Goal: Check status: Check status

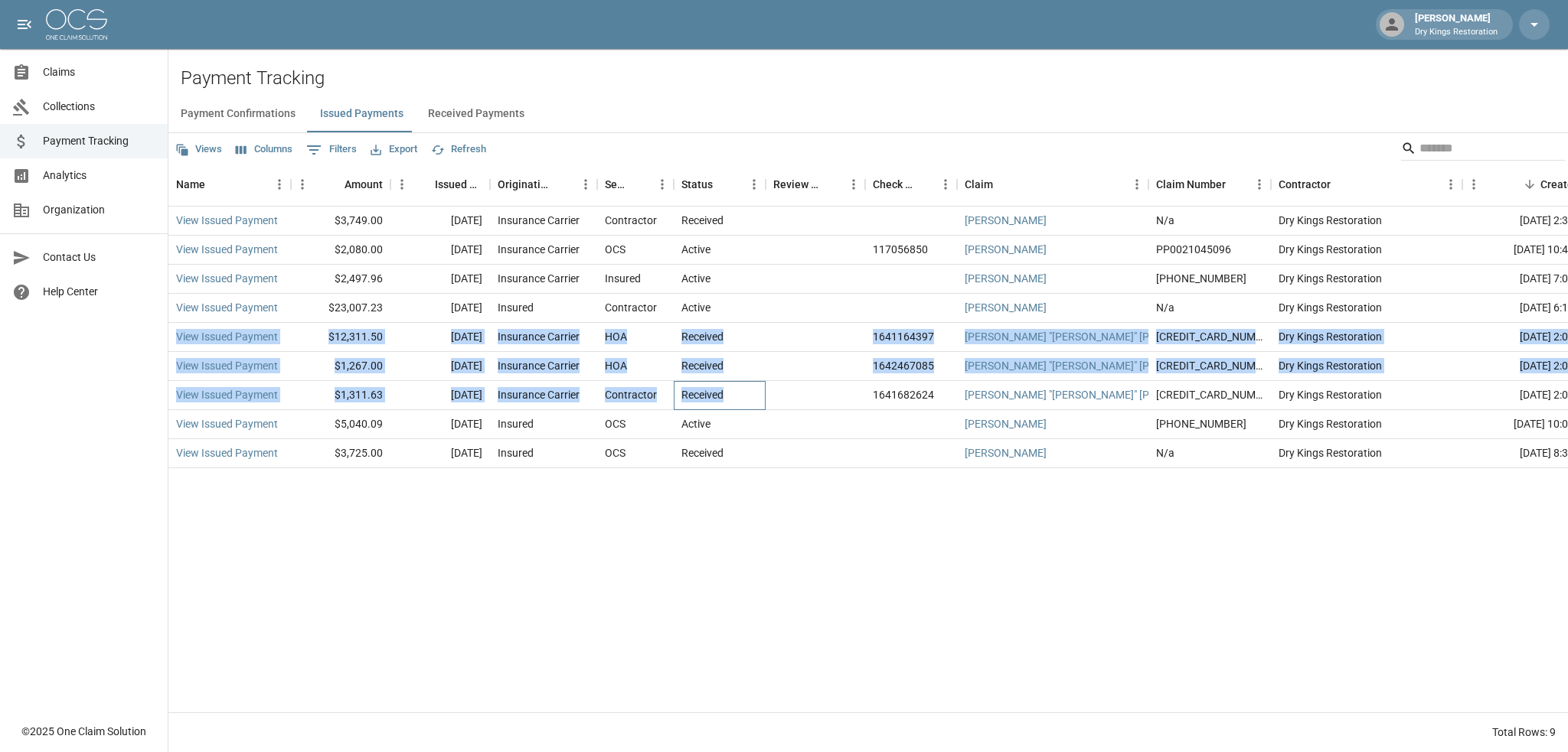
drag, startPoint x: 723, startPoint y: 400, endPoint x: 172, endPoint y: 340, distance: 554.3
click at [172, 340] on div "View Issued Payment $3,749.00 [DATE] Insurance Carrier Contractor Received [PER…" at bounding box center [884, 337] width 1432 height 262
click at [208, 338] on link "View Issued Payment" at bounding box center [226, 337] width 102 height 15
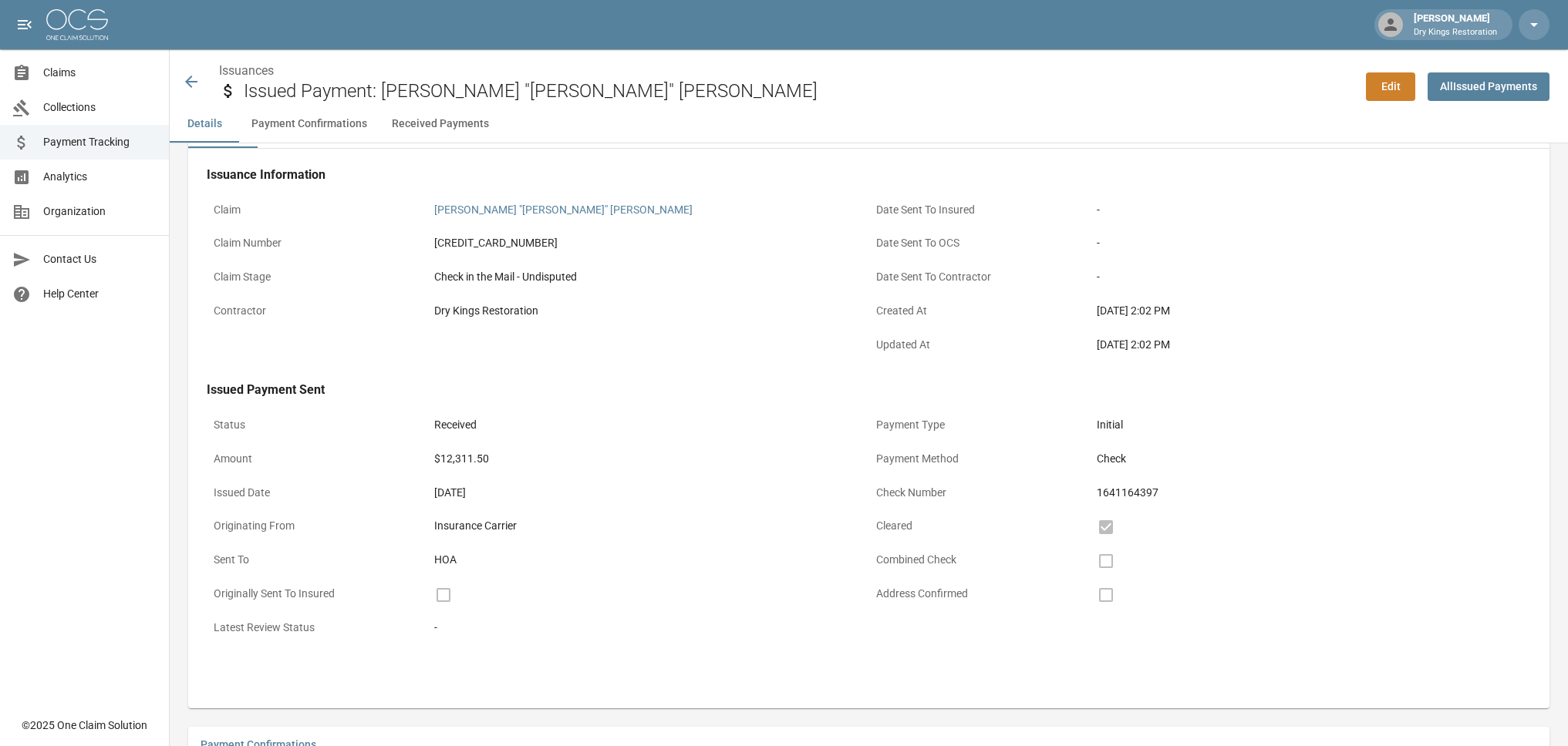
scroll to position [77, 0]
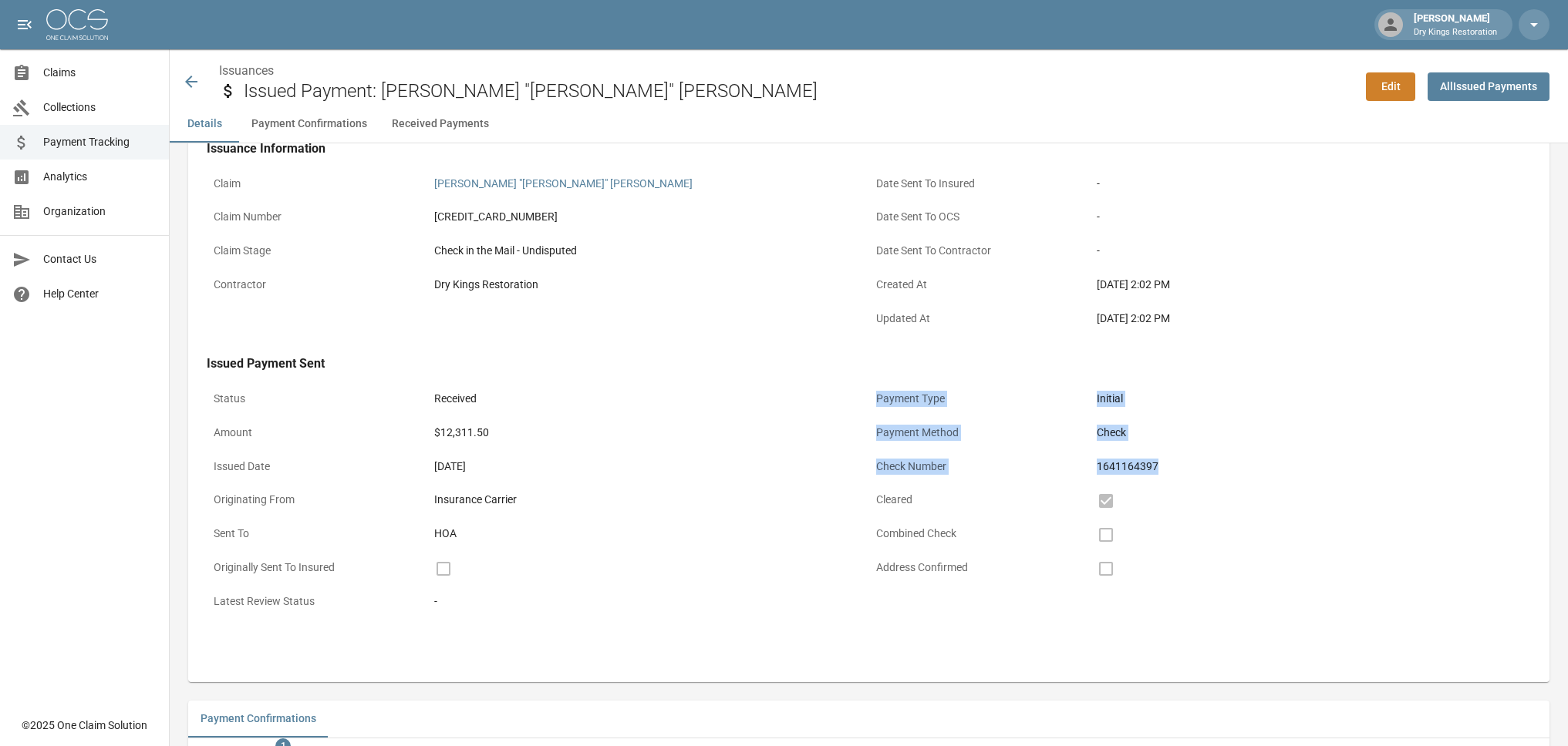
drag, startPoint x: 1168, startPoint y: 470, endPoint x: 877, endPoint y: 403, distance: 298.6
click at [877, 403] on div "Payment Type Initial Payment Method Check Check Number 1641164397 Cleared Combi…" at bounding box center [1200, 502] width 663 height 236
click at [877, 403] on p "Payment Type" at bounding box center [980, 399] width 221 height 30
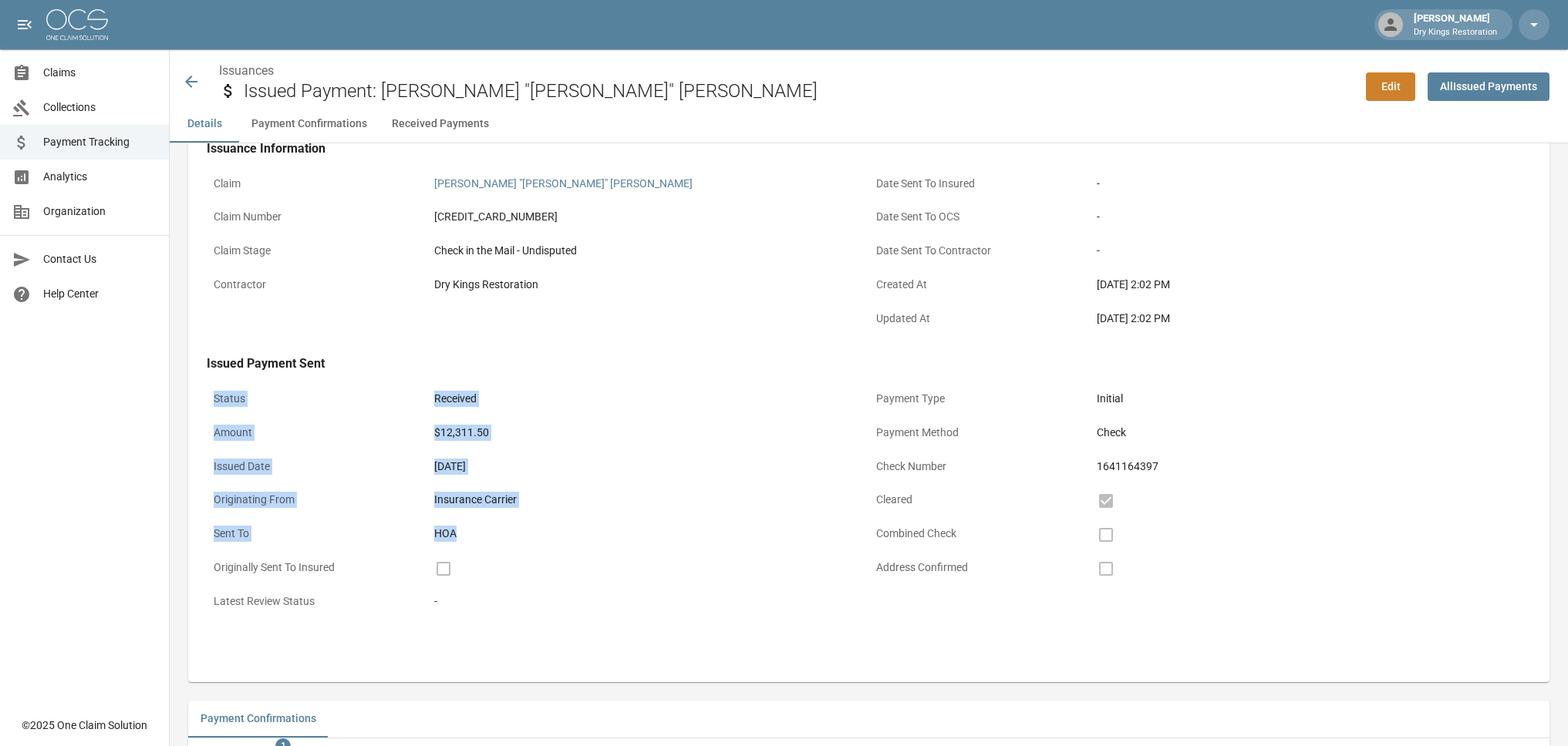
drag, startPoint x: 495, startPoint y: 550, endPoint x: 203, endPoint y: 403, distance: 326.9
click at [203, 403] on div "Issuance Information Claim [PERSON_NAME] "[PERSON_NAME]" [PERSON_NAME] Claim Nu…" at bounding box center [868, 390] width 1362 height 535
click at [259, 487] on p "Originating From" at bounding box center [317, 500] width 221 height 30
drag, startPoint x: 465, startPoint y: 536, endPoint x: 201, endPoint y: 396, distance: 298.8
click at [201, 396] on div "Issuance Information Claim [PERSON_NAME] "[PERSON_NAME]" [PERSON_NAME] Claim Nu…" at bounding box center [868, 390] width 1362 height 535
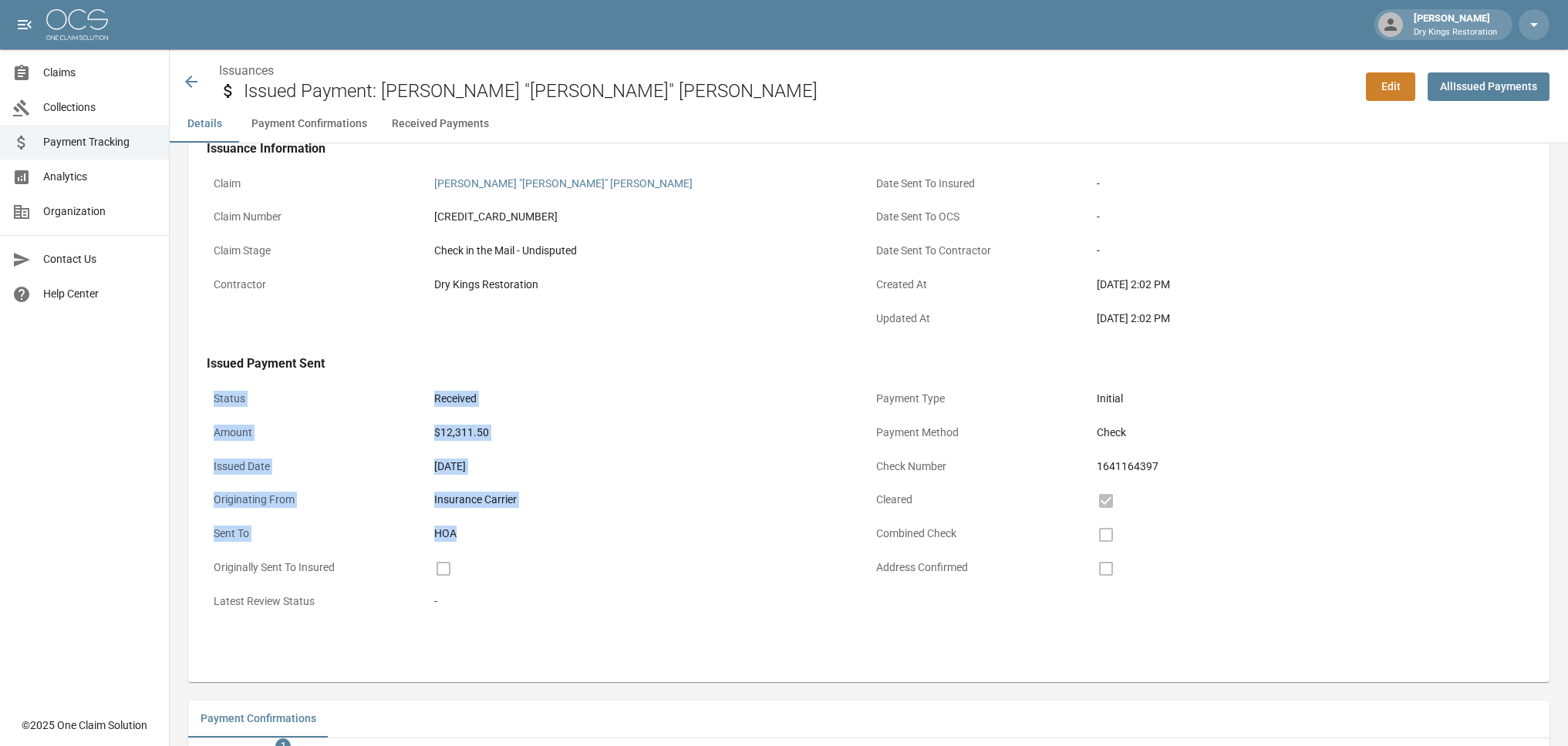
click at [232, 419] on p "Amount" at bounding box center [317, 433] width 221 height 30
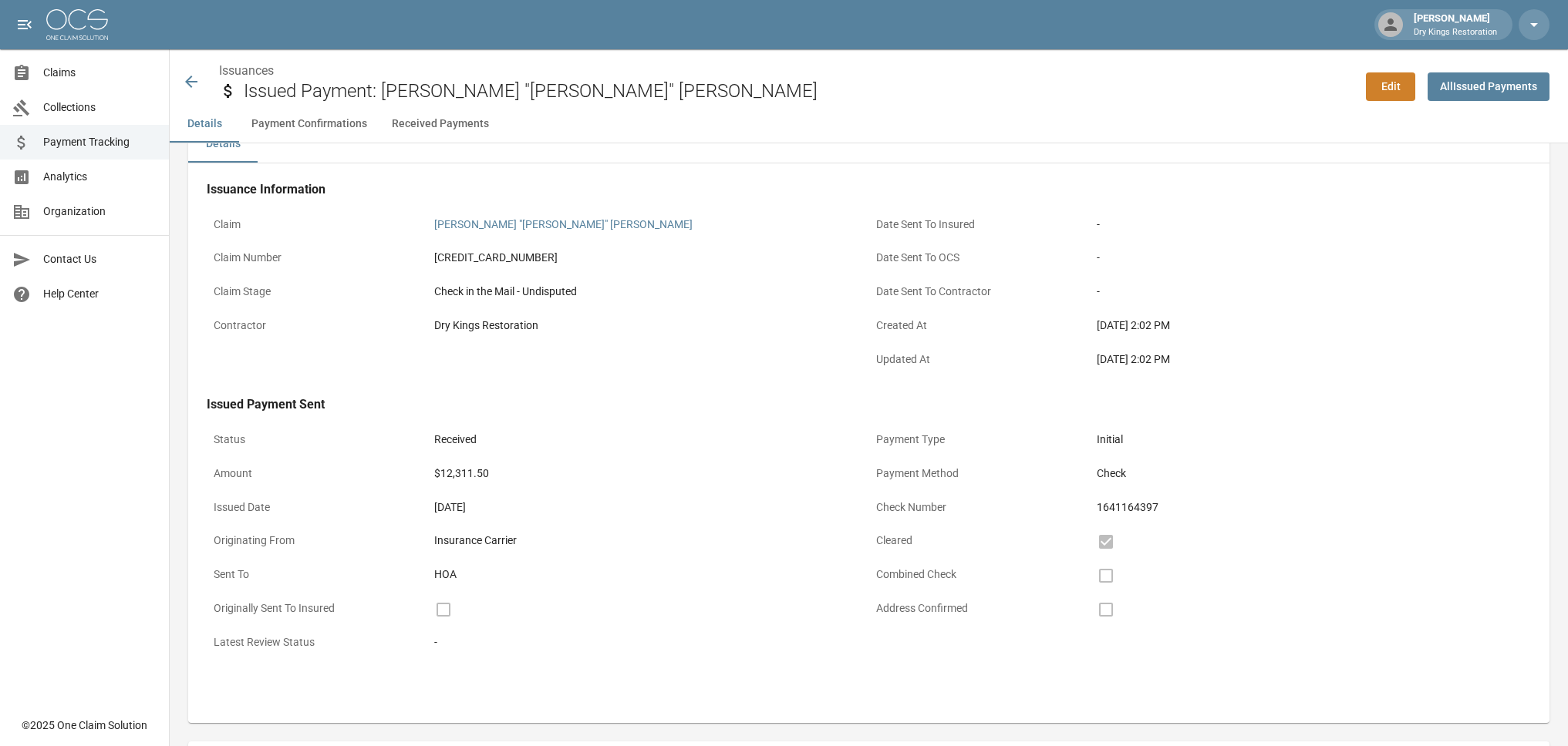
scroll to position [0, 0]
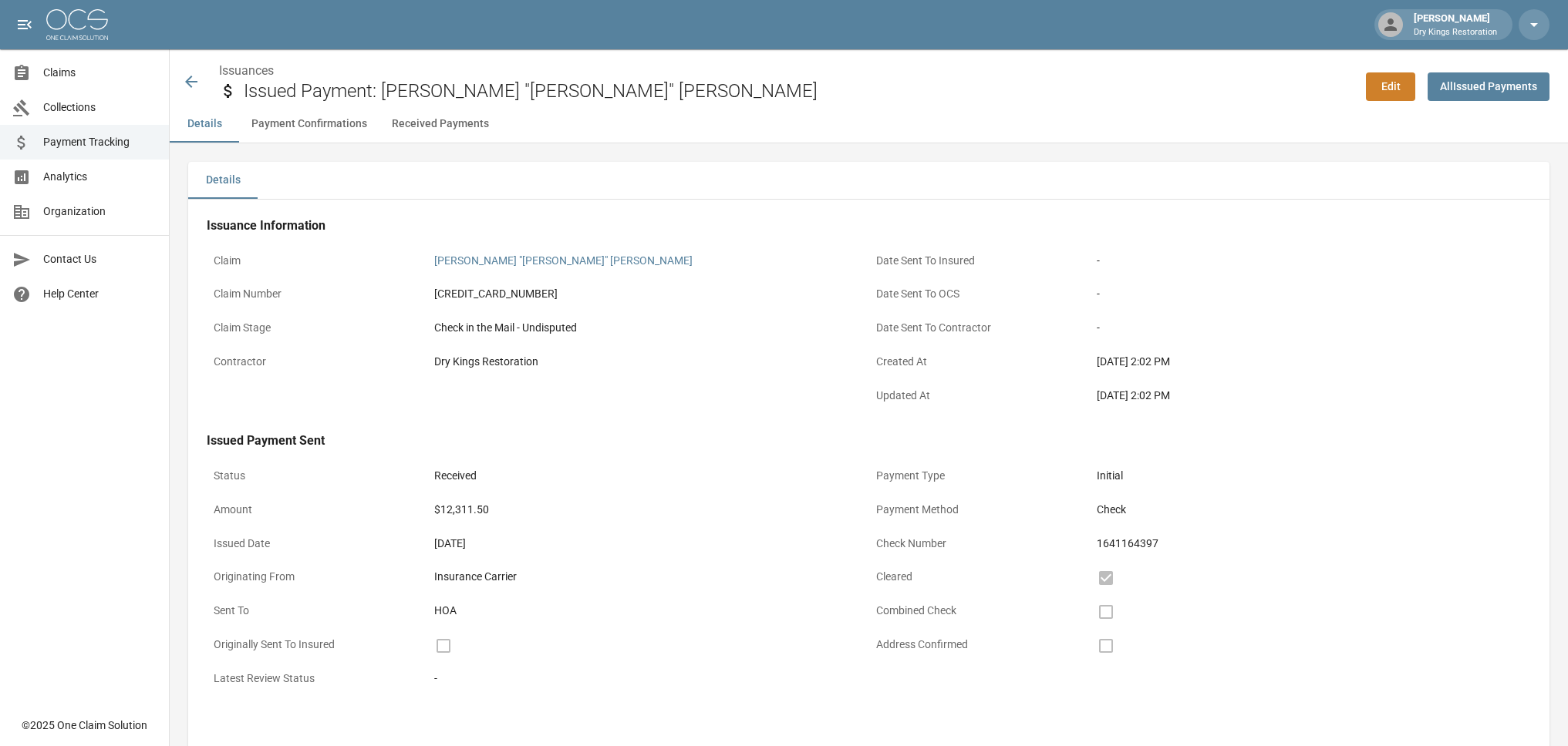
click at [456, 123] on button "Received Payments" at bounding box center [440, 124] width 122 height 37
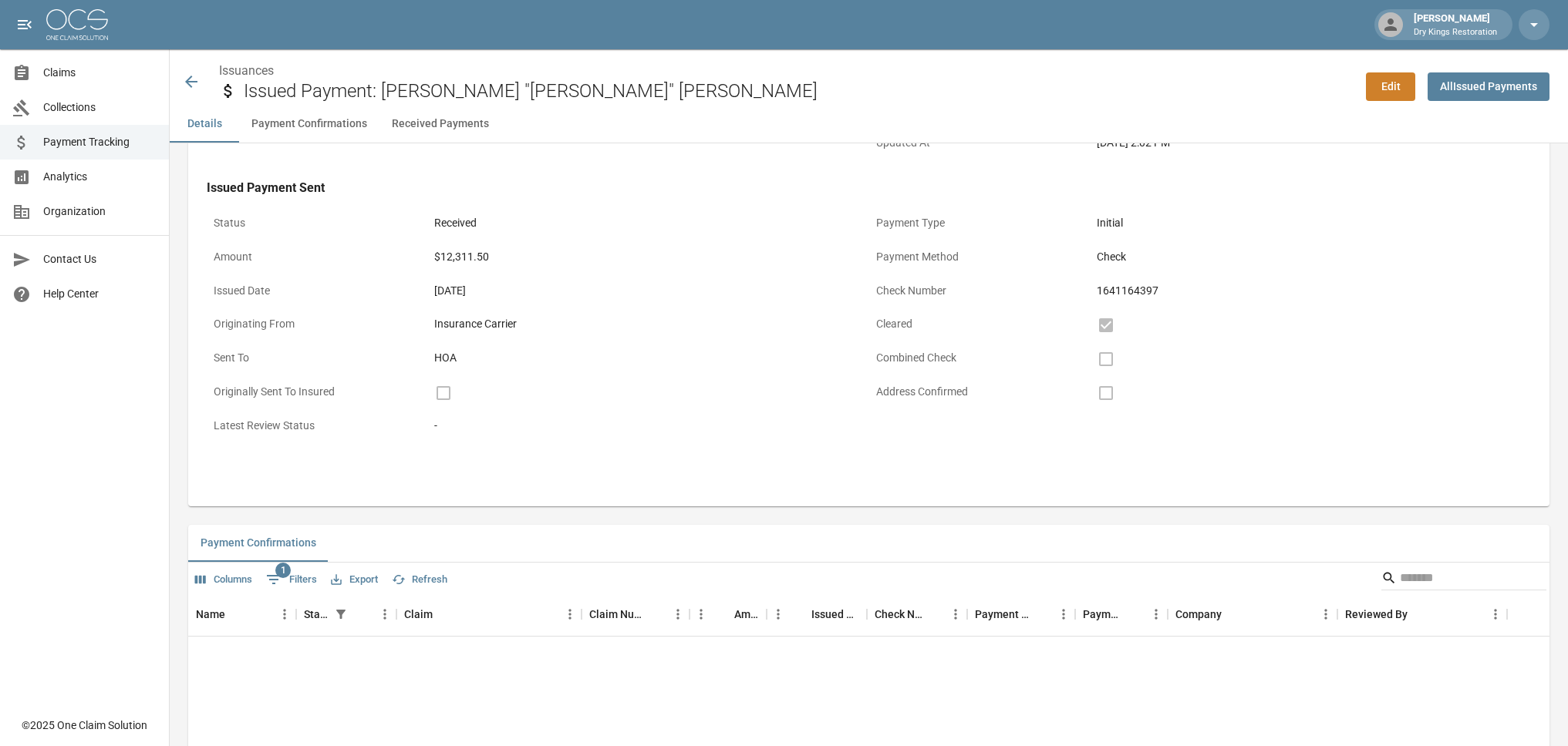
scroll to position [394, 0]
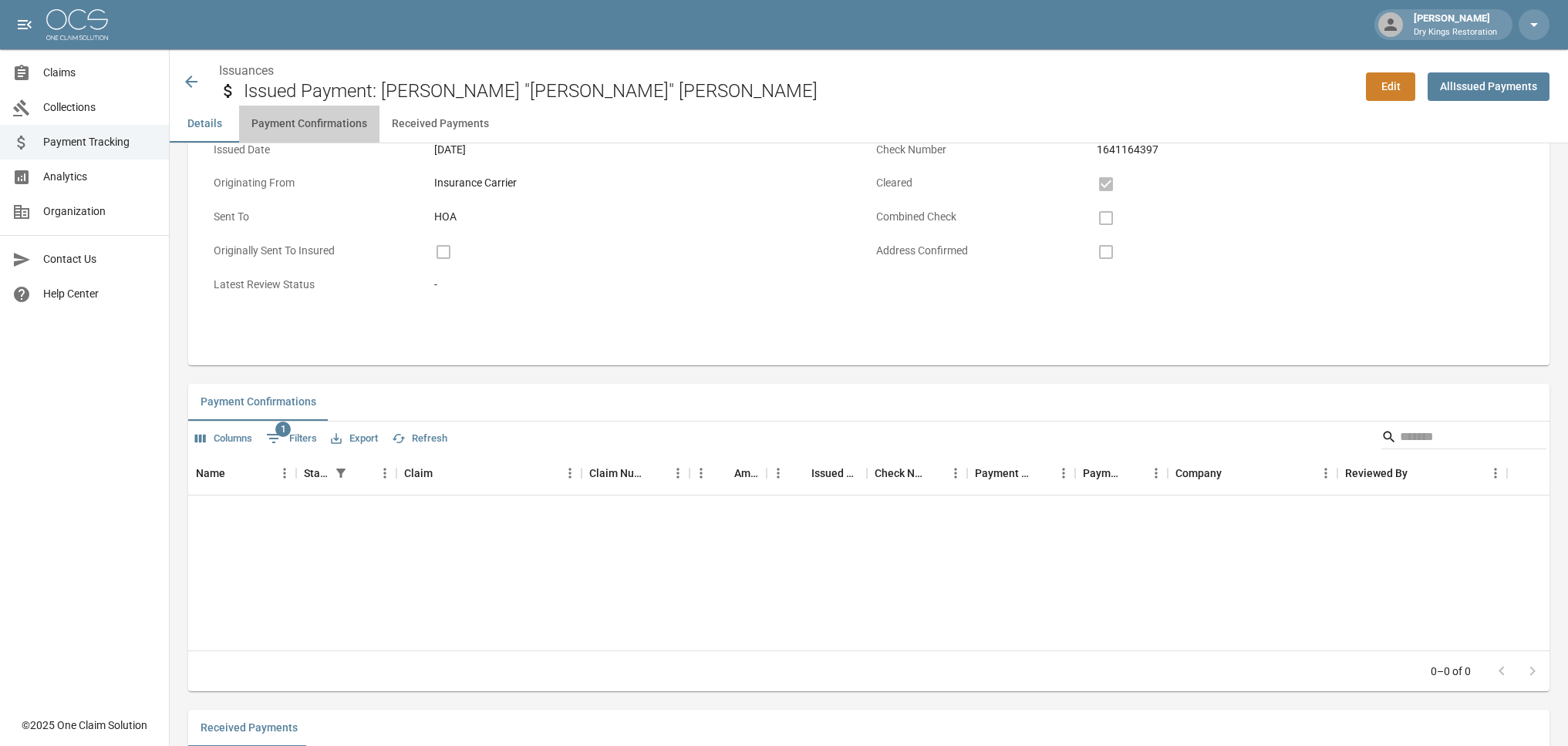
click at [320, 128] on button "Payment Confirmations" at bounding box center [309, 124] width 140 height 37
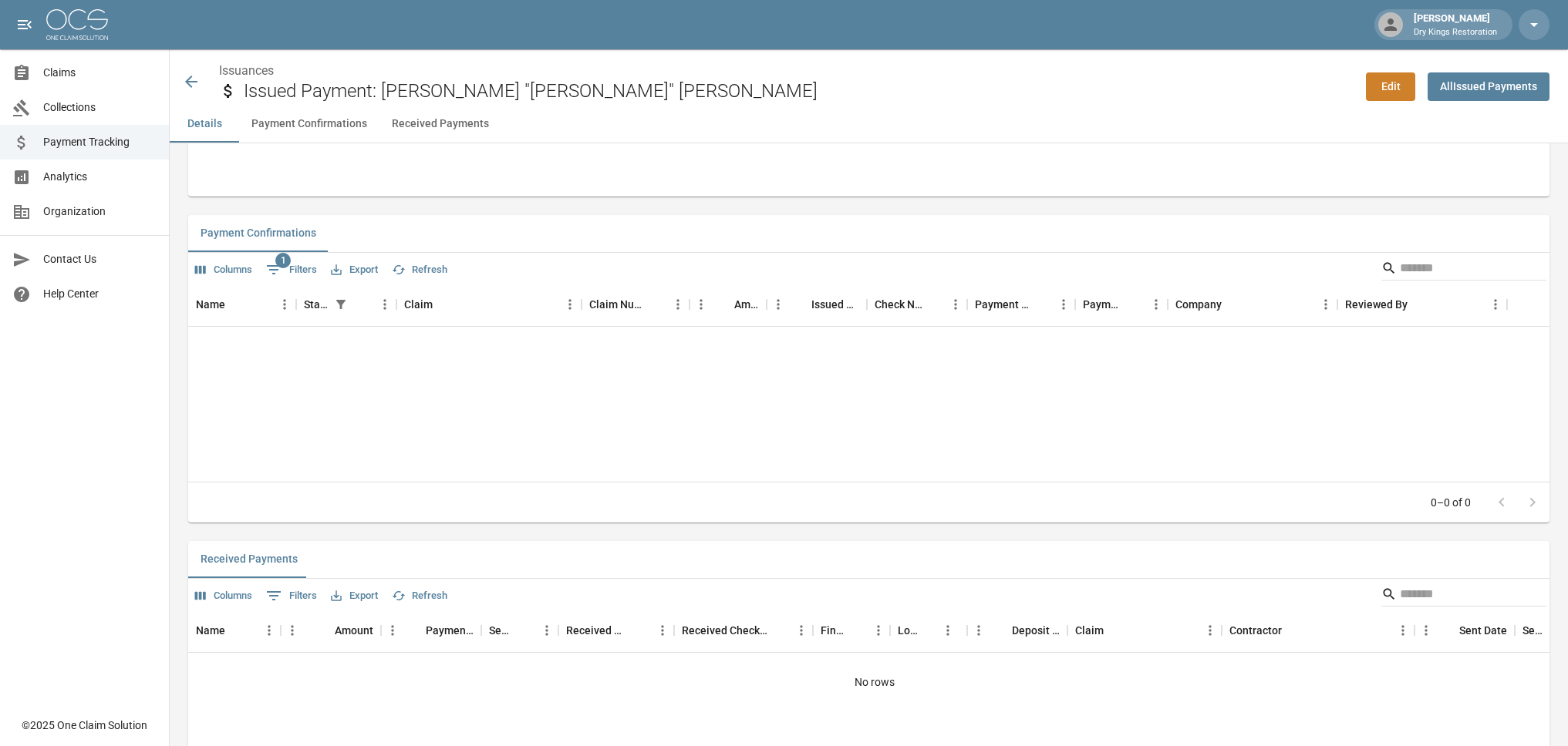
scroll to position [585, 0]
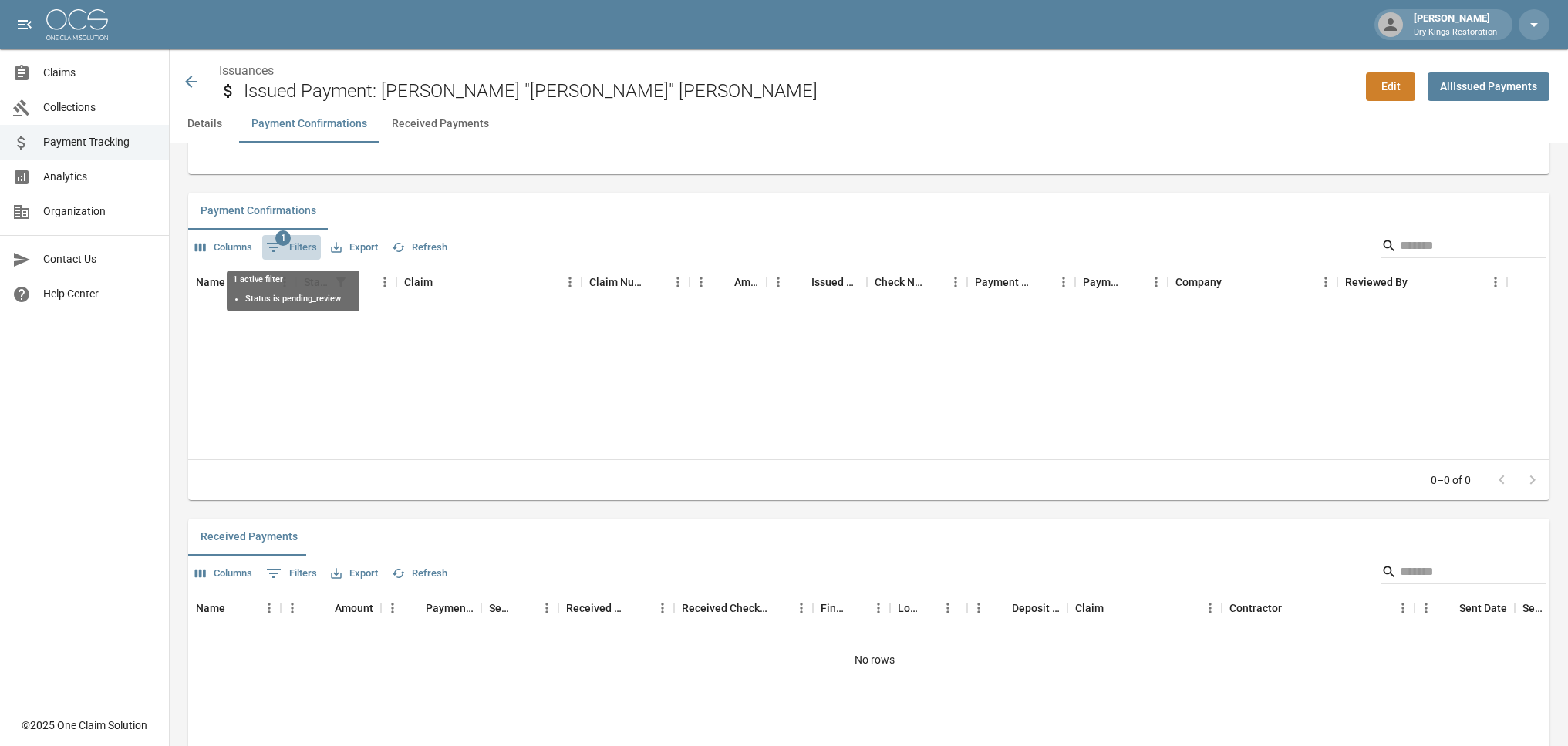
click at [302, 238] on button "1 Filters" at bounding box center [292, 247] width 59 height 25
select select "******"
select select "**********"
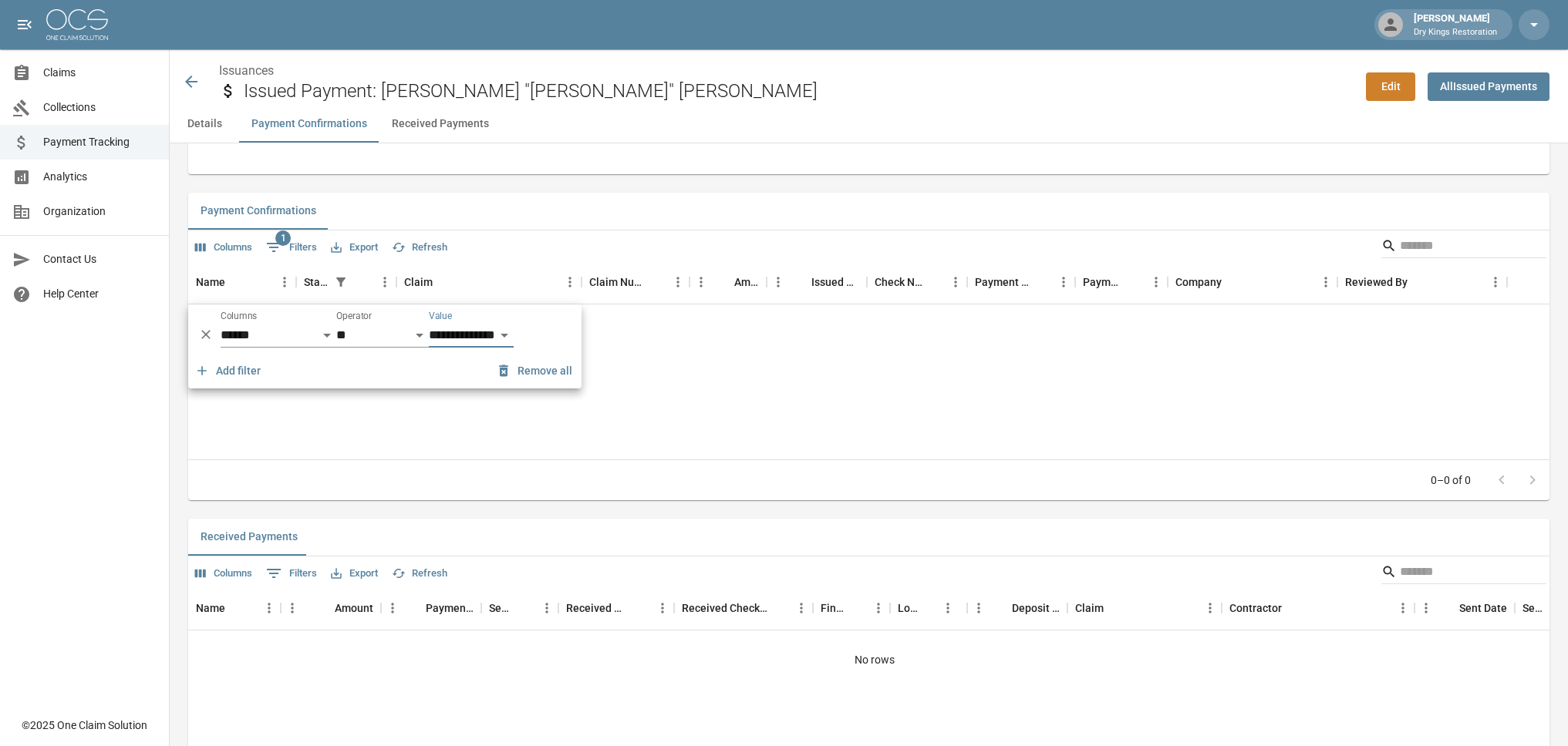
click at [527, 372] on button "Remove all" at bounding box center [536, 371] width 85 height 28
click at [583, 419] on div "Name Status Claim Claim Number Amount Issued Date Check Number Payment Method P…" at bounding box center [868, 360] width 1362 height 198
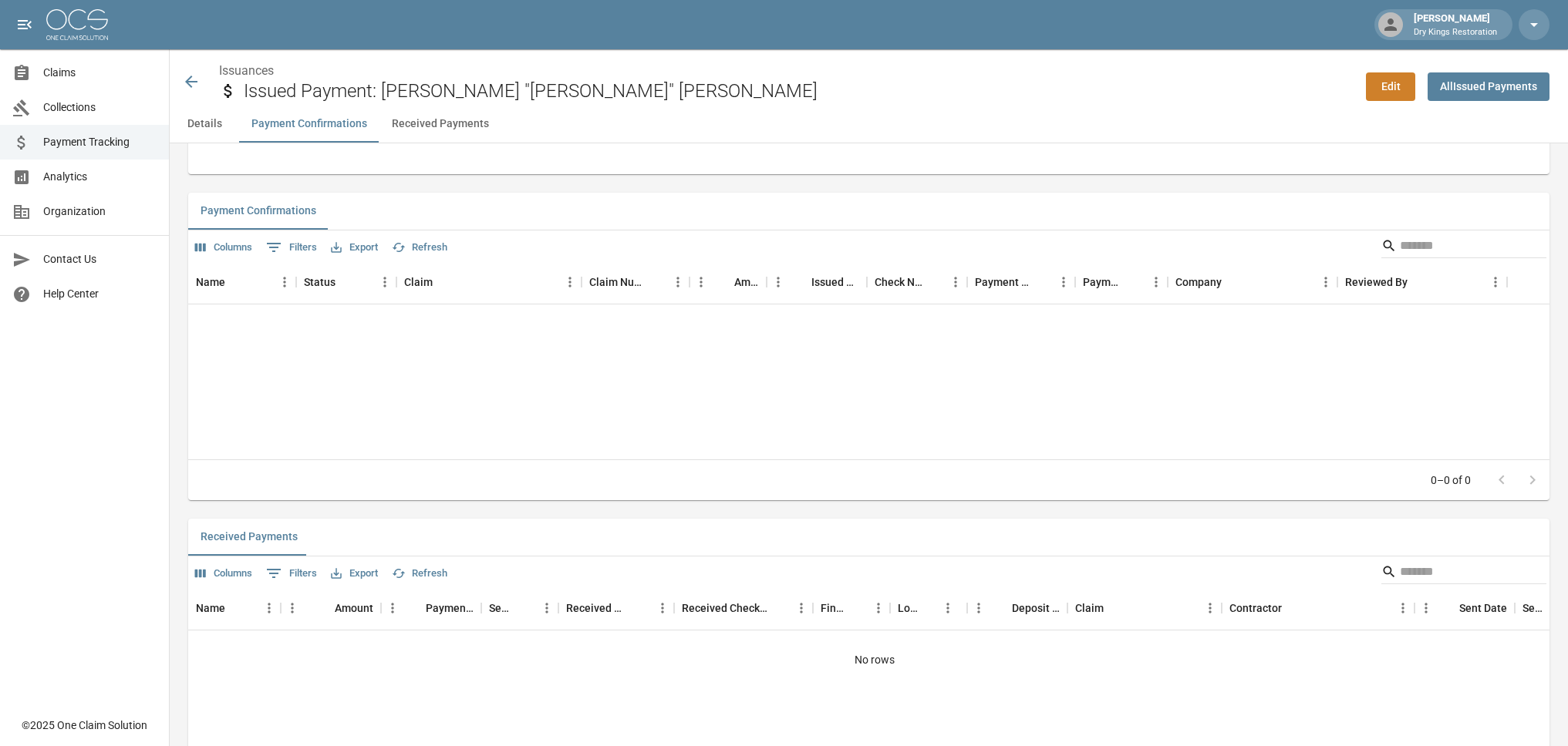
click at [204, 128] on button "Details" at bounding box center [204, 124] width 69 height 37
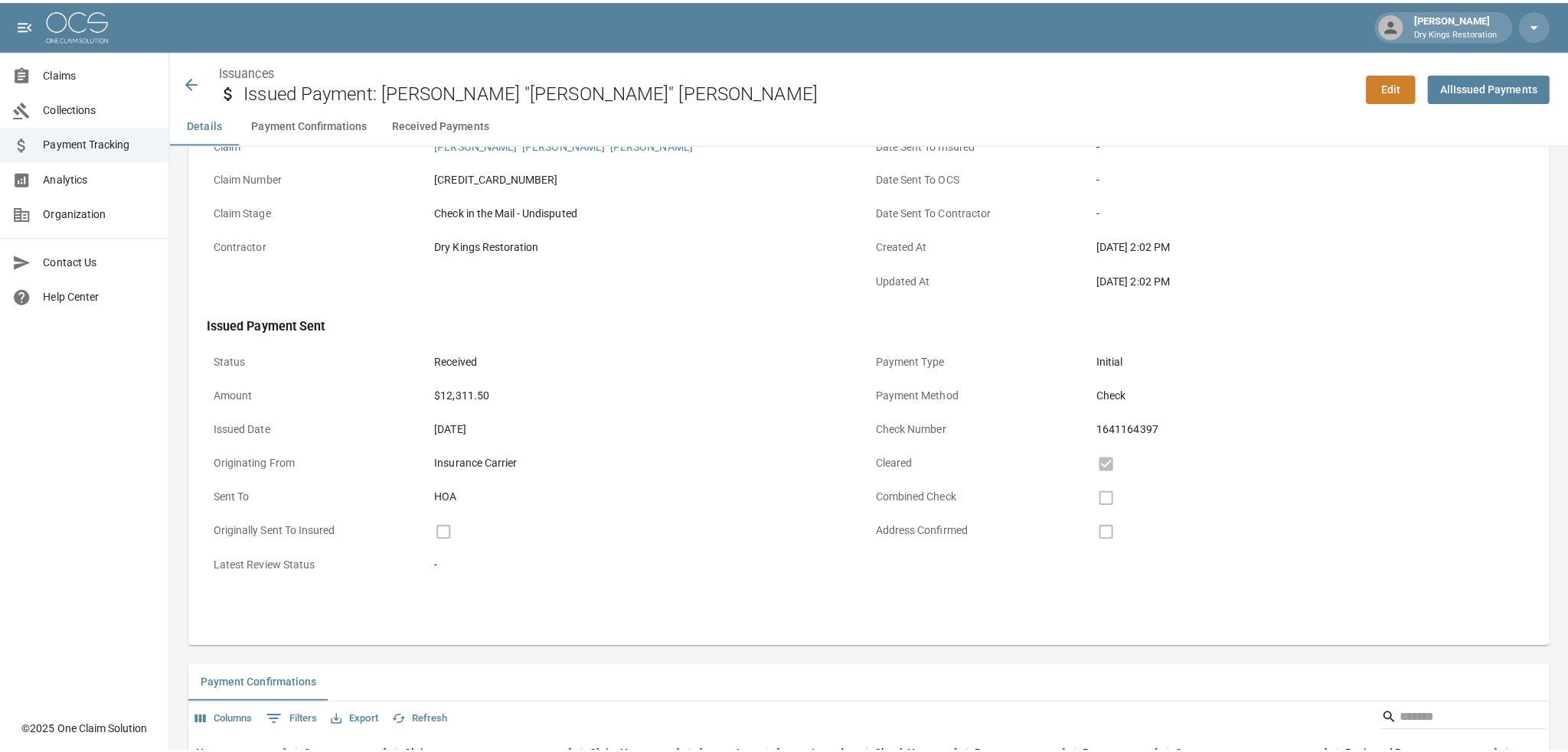
scroll to position [0, 0]
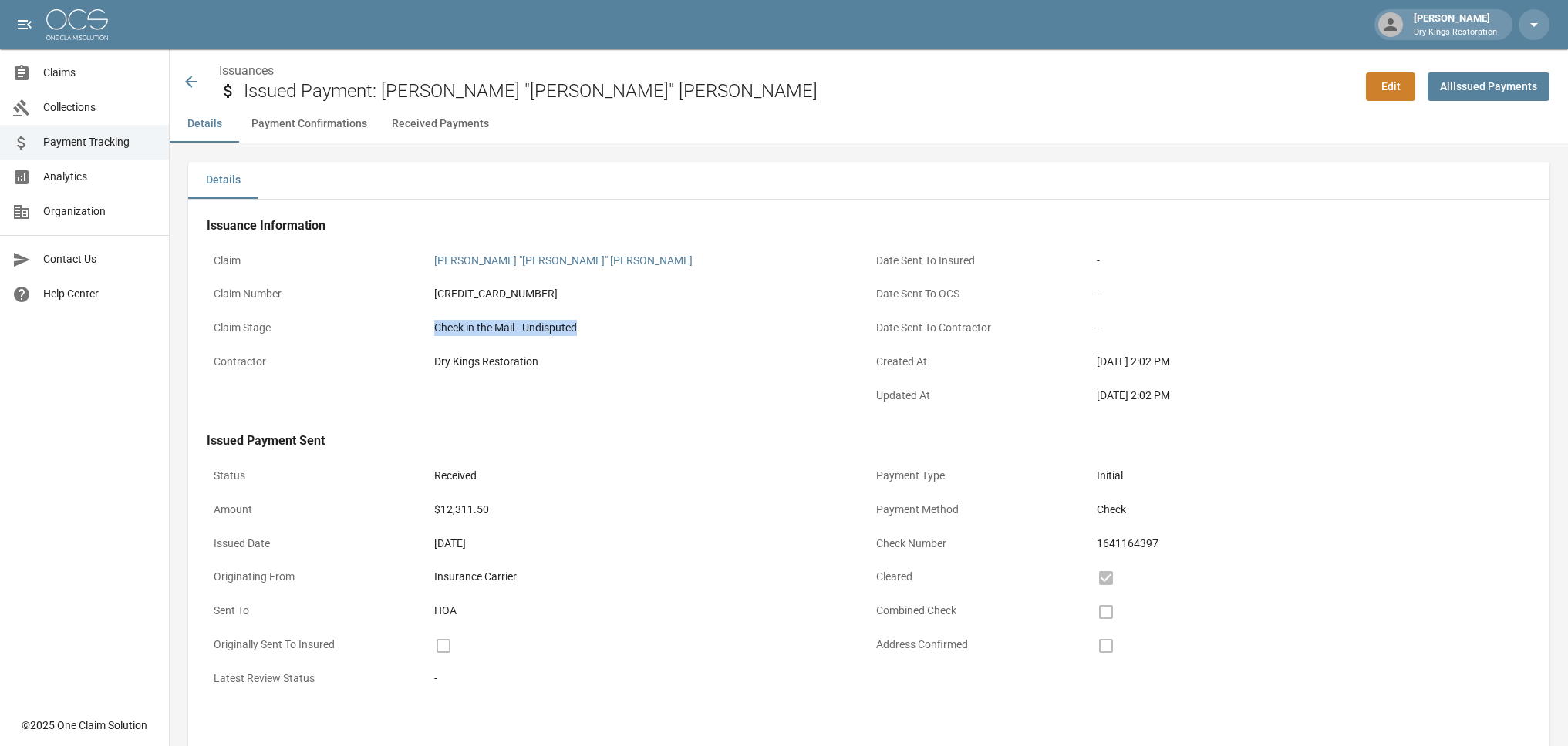
drag, startPoint x: 604, startPoint y: 325, endPoint x: 435, endPoint y: 325, distance: 169.0
click at [435, 325] on div "Check in the Mail - Undisputed" at bounding box center [648, 327] width 427 height 16
click at [435, 325] on div "Check in the Mail - Undisputed" at bounding box center [648, 328] width 441 height 30
click at [61, 74] on span "Claims" at bounding box center [100, 73] width 114 height 16
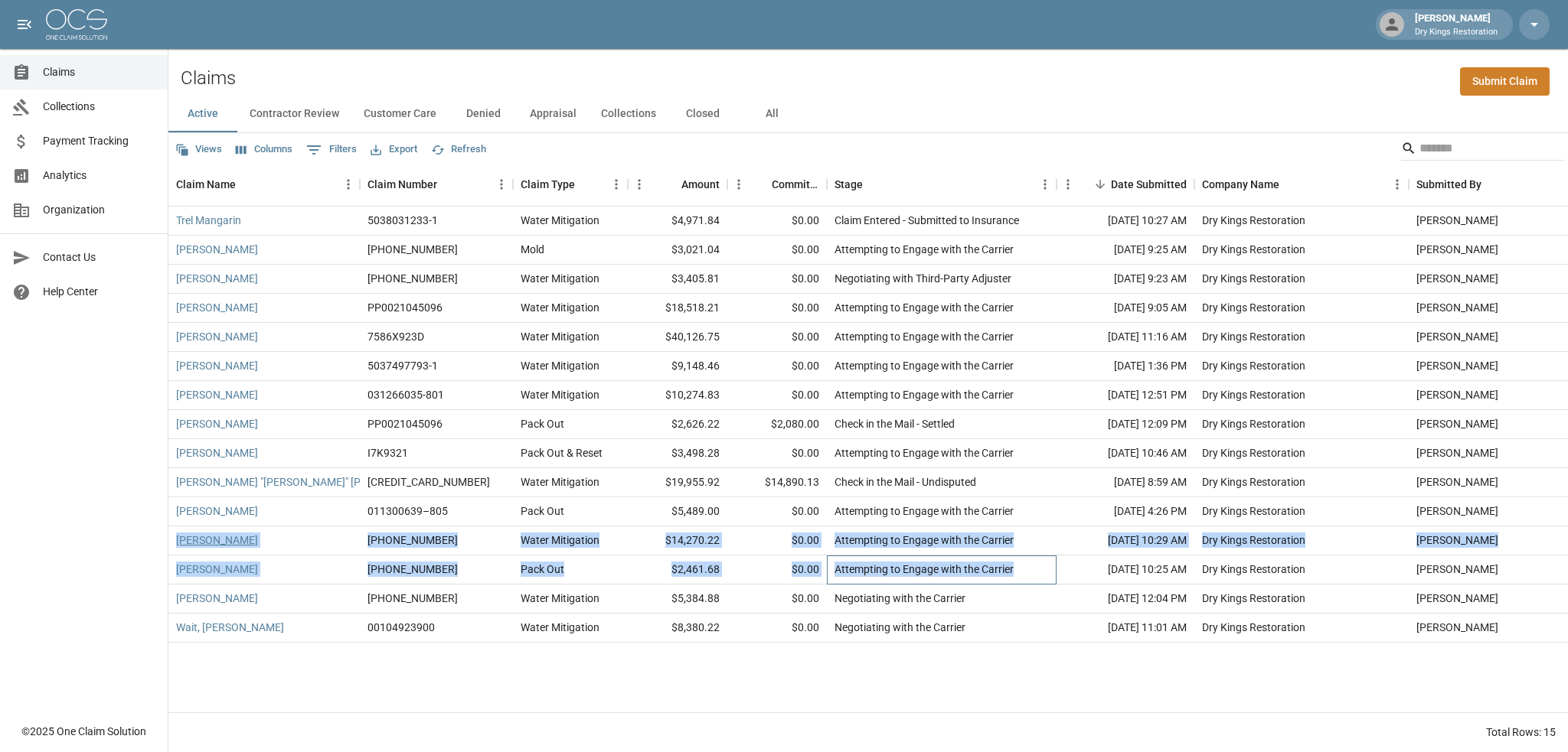
drag, startPoint x: 1015, startPoint y: 566, endPoint x: 176, endPoint y: 539, distance: 839.4
click at [176, 539] on div "Trel Mangarin 5038031233-1 Water Mitigation $4,971.84 $0.00 Claim Entered - Sub…" at bounding box center [884, 425] width 1432 height 436
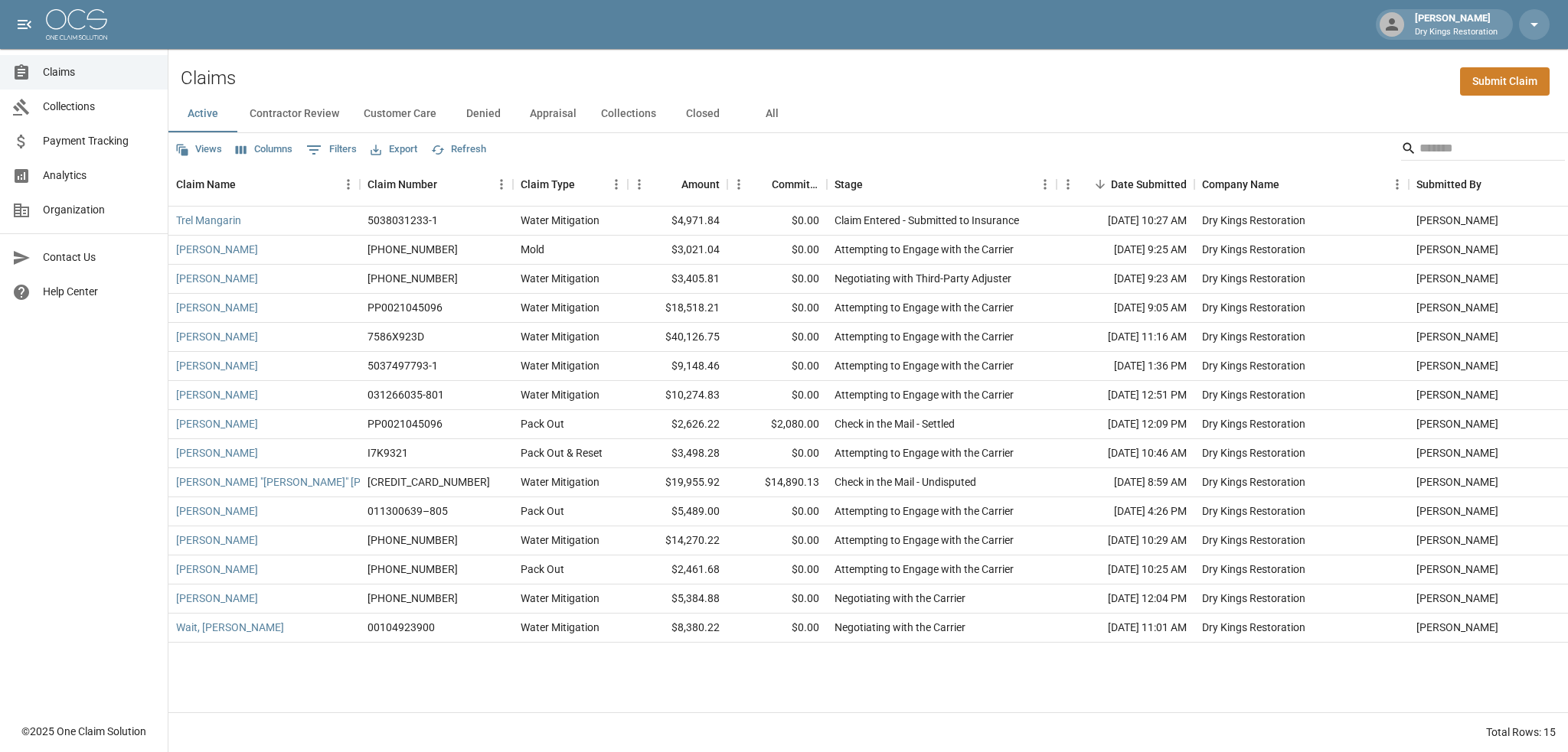
click at [162, 541] on div "Claims Collections Payment Tracking Analytics Organization Contact Us Help Cent…" at bounding box center [84, 357] width 168 height 715
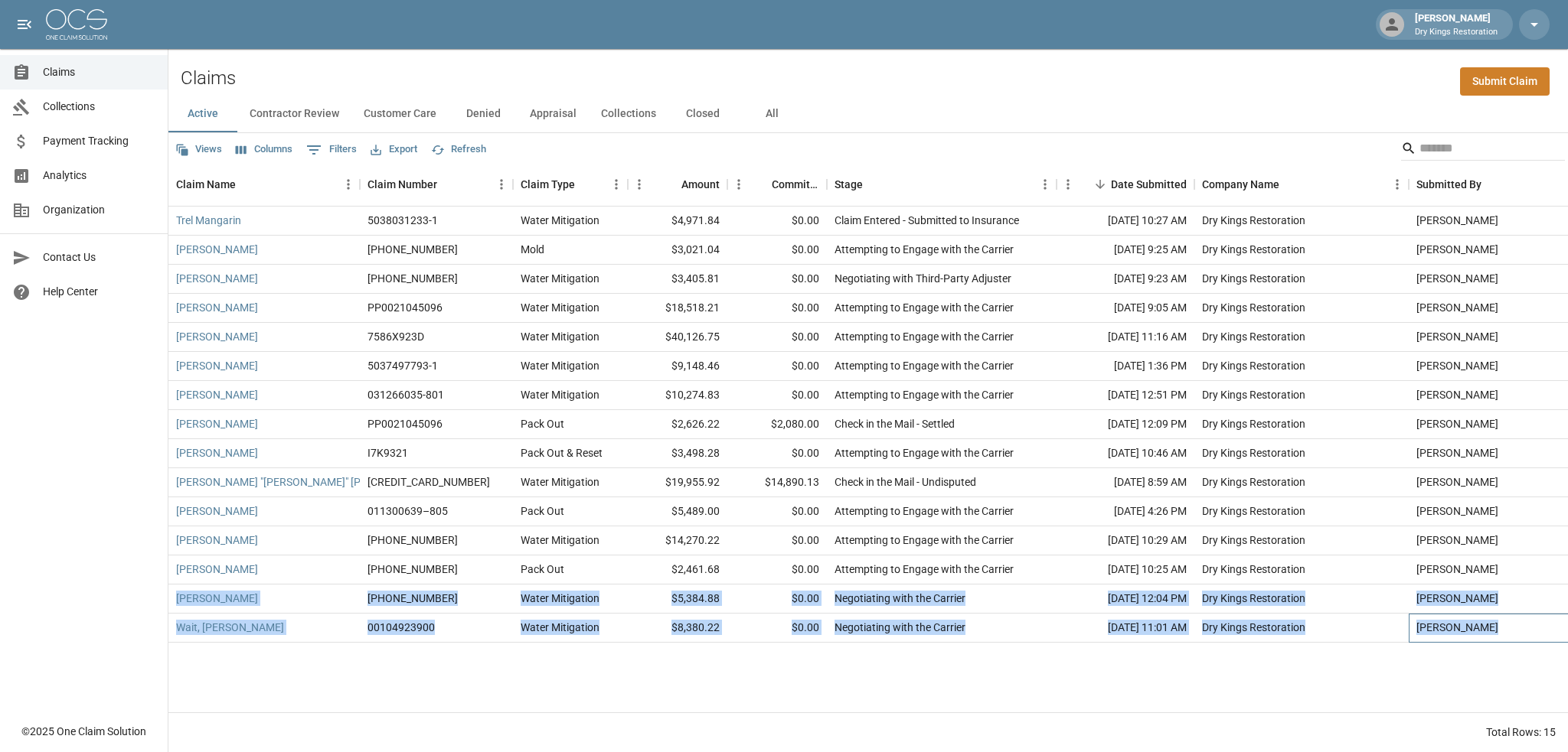
drag, startPoint x: 1496, startPoint y: 627, endPoint x: 173, endPoint y: 585, distance: 1323.7
click at [173, 585] on div "Trel Mangarin 5038031233-1 Water Mitigation $4,971.84 $0.00 Claim Entered - Sub…" at bounding box center [884, 425] width 1432 height 436
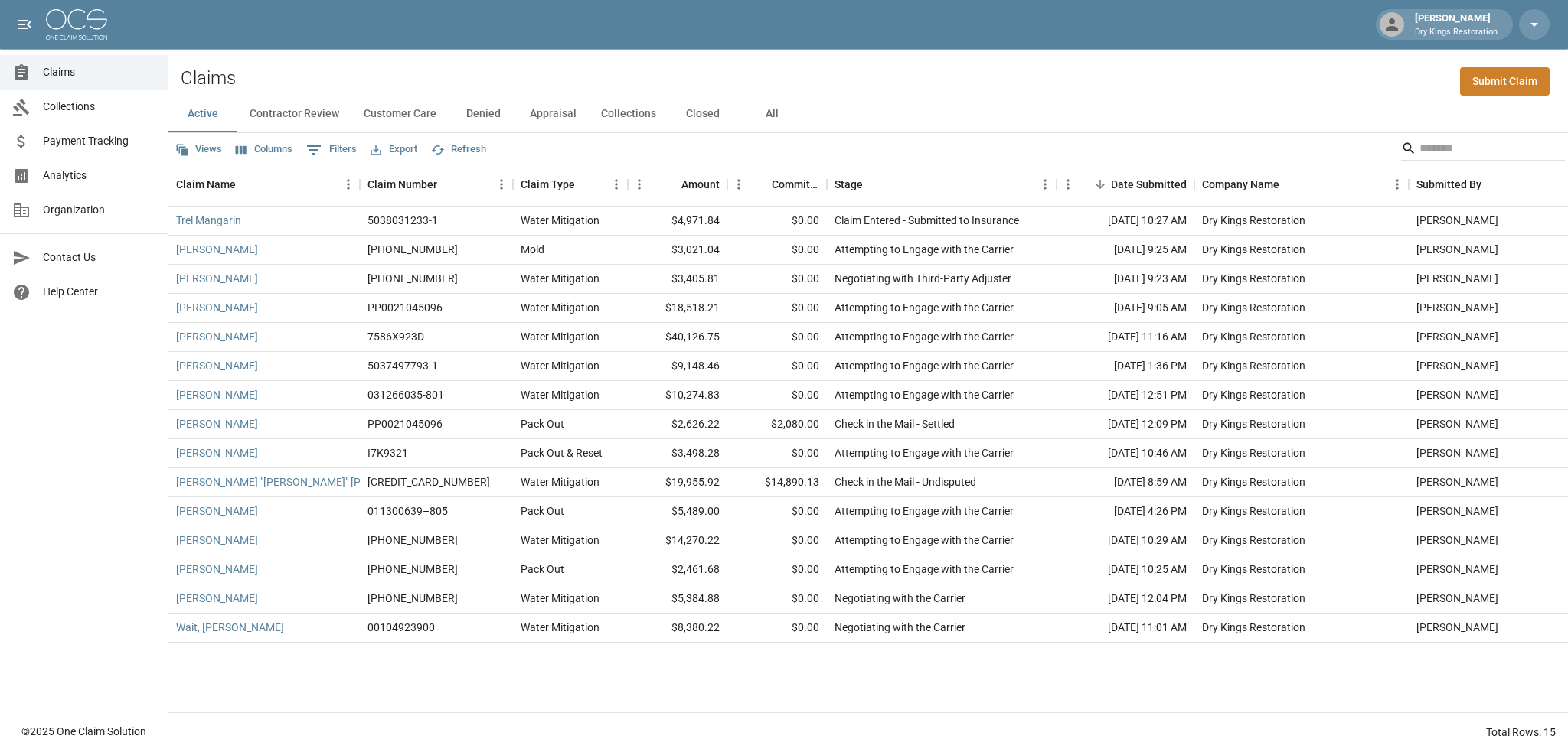
click at [147, 584] on div "Claims Collections Payment Tracking Analytics Organization Contact Us Help Cent…" at bounding box center [84, 357] width 168 height 715
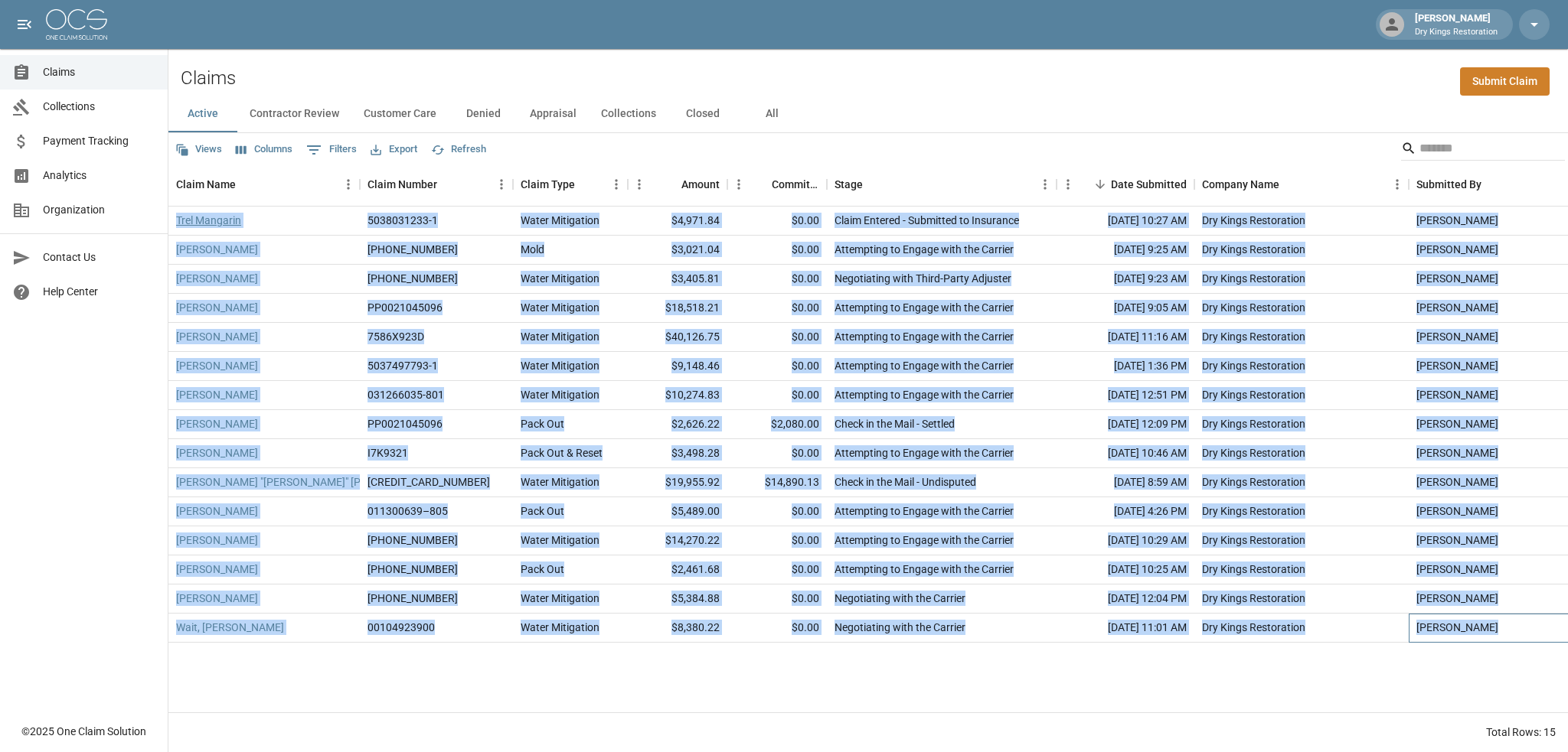
drag, startPoint x: 1504, startPoint y: 631, endPoint x: 176, endPoint y: 223, distance: 1389.3
click at [176, 223] on div "Trel Mangarin 5038031233-1 Water Mitigation $4,971.84 $0.00 Claim Entered - Sub…" at bounding box center [884, 425] width 1432 height 436
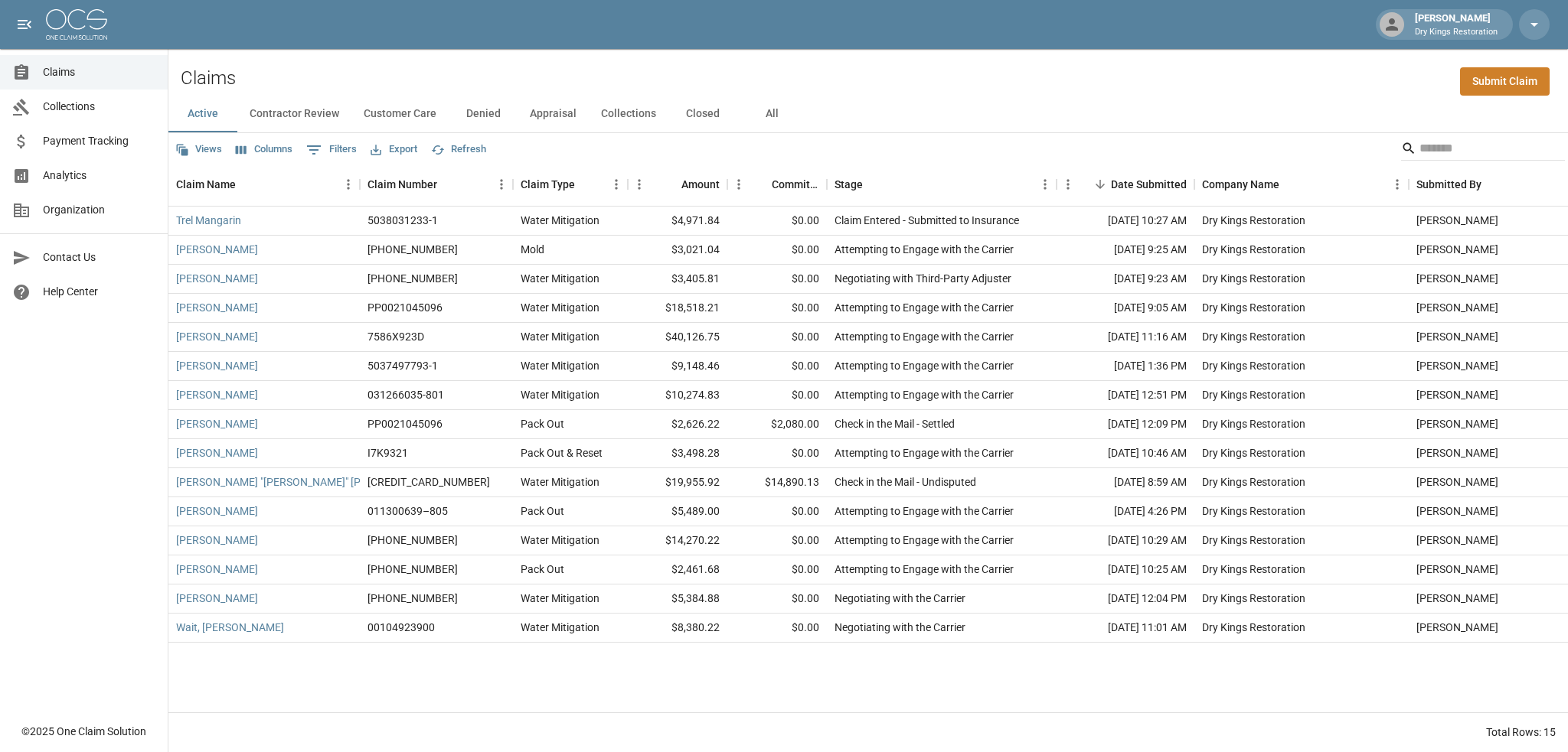
click at [131, 347] on div "Claims Collections Payment Tracking Analytics Organization Contact Us Help Cent…" at bounding box center [84, 357] width 168 height 715
click at [62, 80] on link "Claims" at bounding box center [84, 72] width 168 height 35
